Goal: Use online tool/utility: Utilize a website feature to perform a specific function

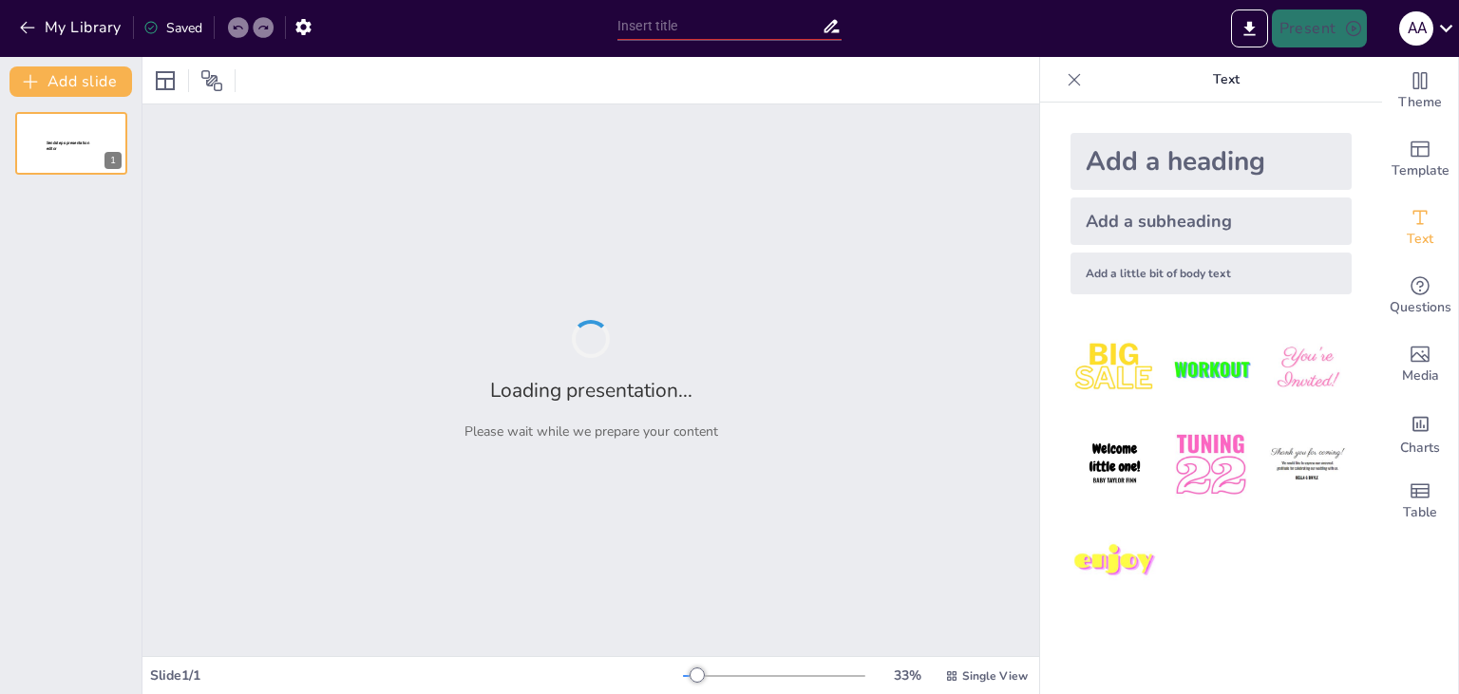
type input "New Sendsteps"
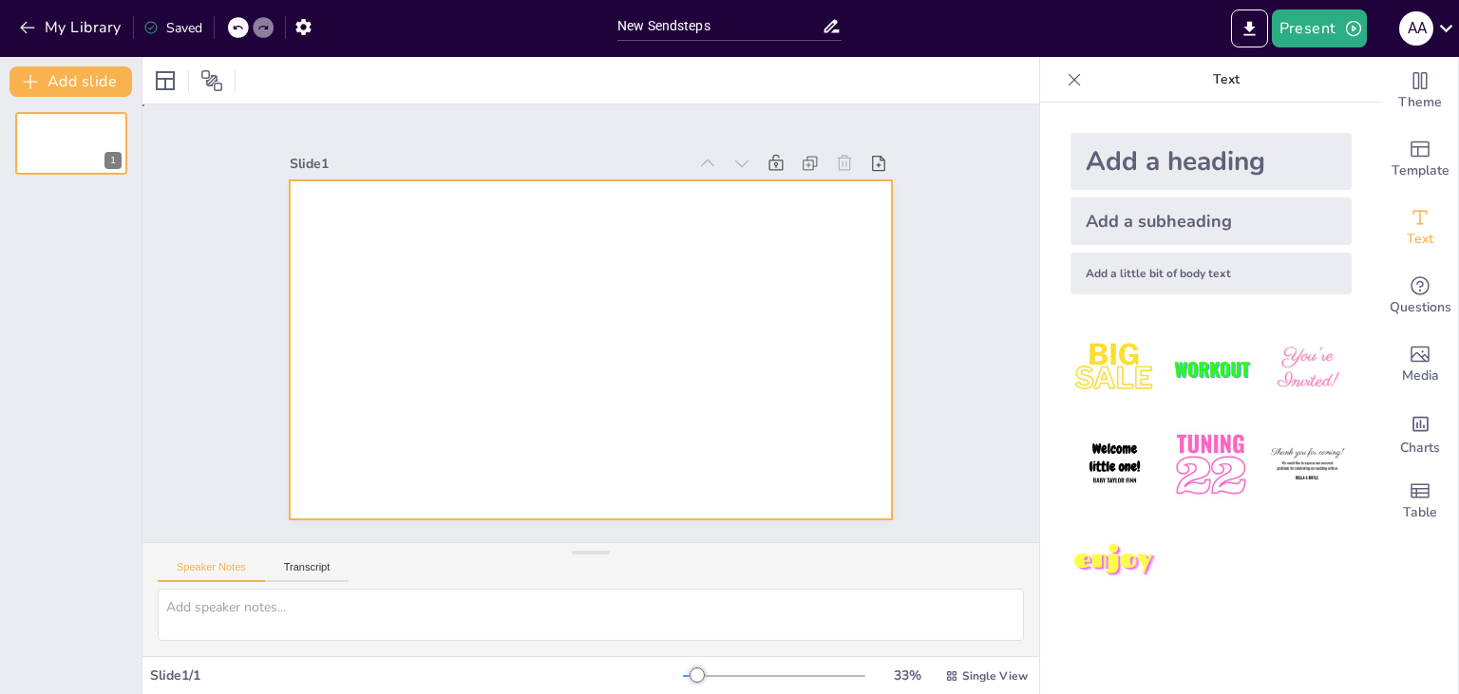
click at [428, 237] on div at bounding box center [591, 350] width 603 height 339
click at [751, 310] on div at bounding box center [588, 350] width 635 height 400
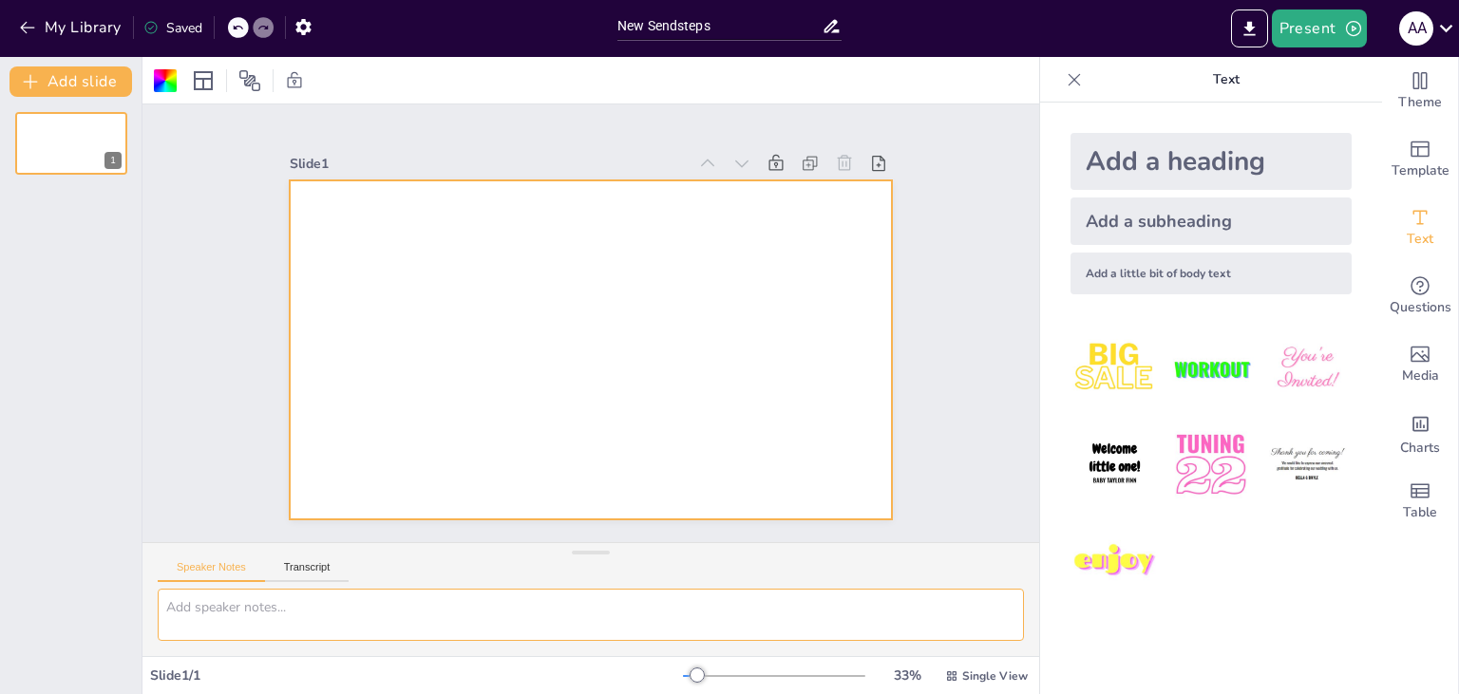
click at [486, 614] on textarea at bounding box center [591, 615] width 866 height 52
paste textarea "5. Loremips dolorsitame co ad elitsedd eiusmo 4762 Tempo inc utlabor etd magnaa…"
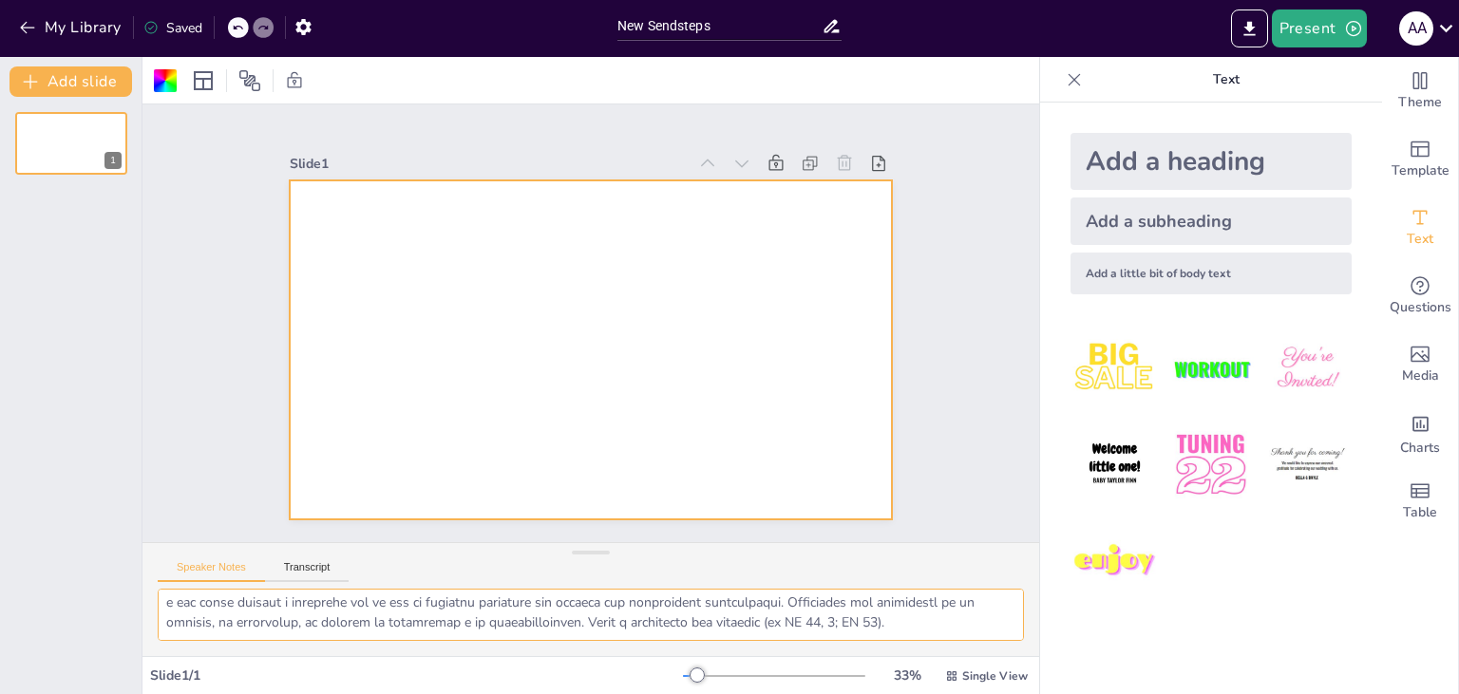
type textarea "5. Loremips dolorsitame co ad elitsedd eiusmo 4762 Tempo inc utlabor etd magnaa…"
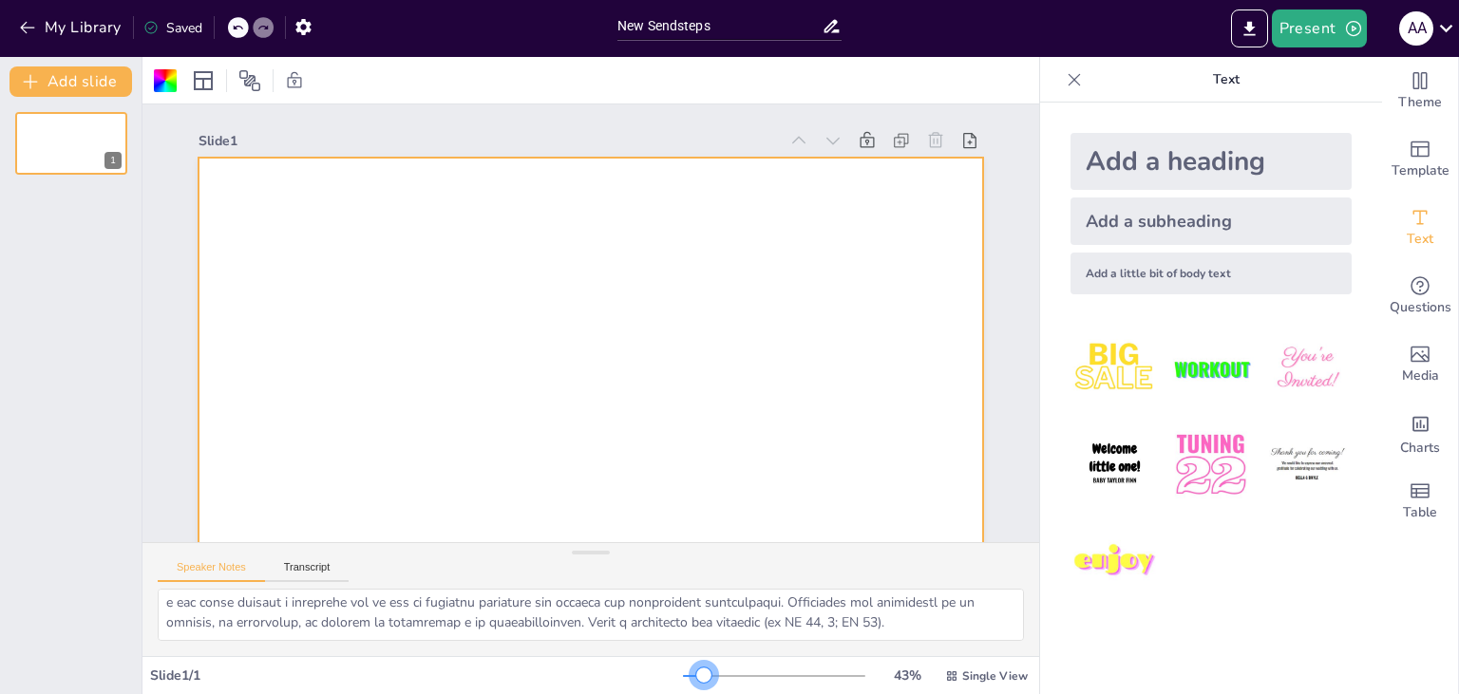
click at [706, 677] on div at bounding box center [703, 675] width 15 height 15
click at [770, 431] on div at bounding box center [591, 378] width 785 height 441
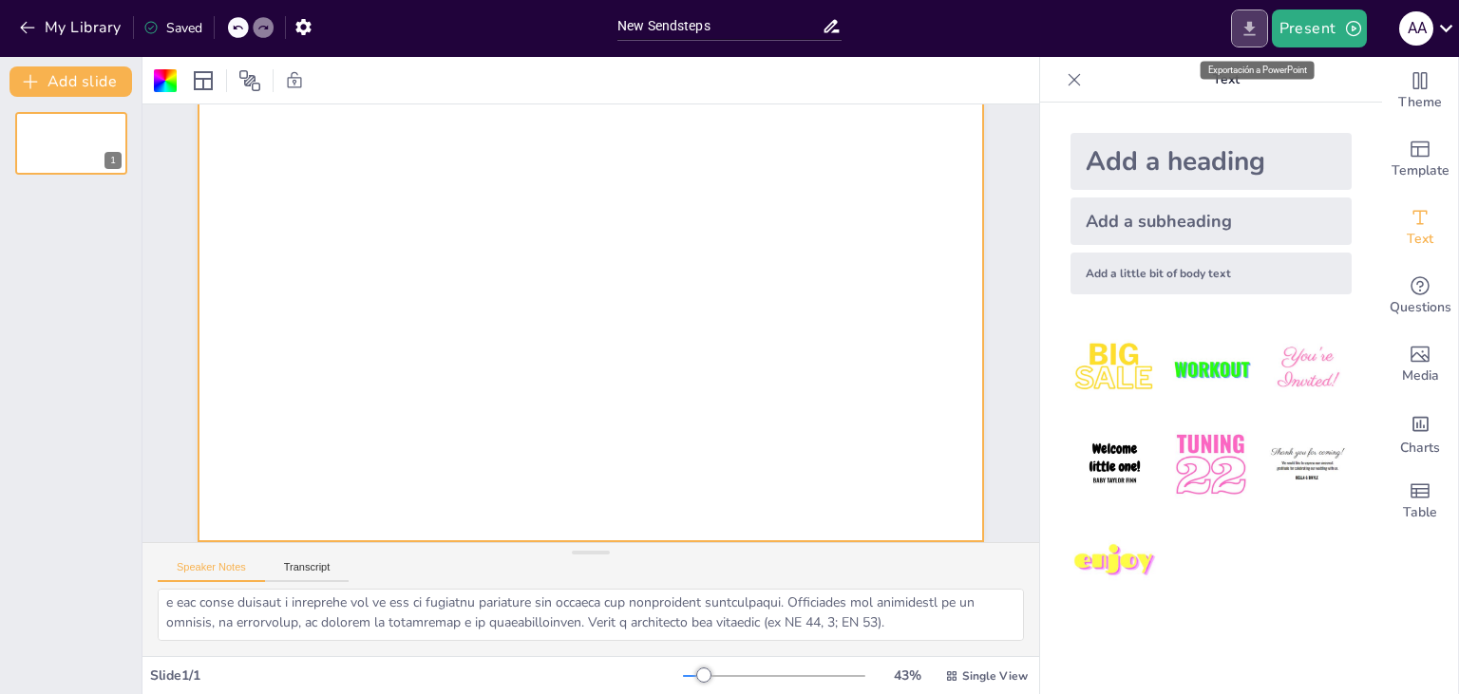
click at [1252, 39] on button "Export to PowerPoint" at bounding box center [1249, 29] width 37 height 38
